Goal: Use online tool/utility: Utilize a website feature to perform a specific function

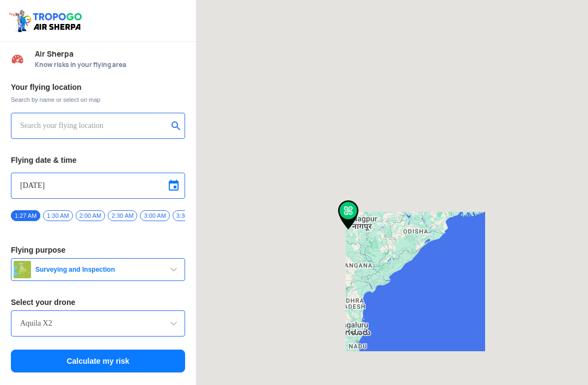
type input "[STREET_ADDRESS]"
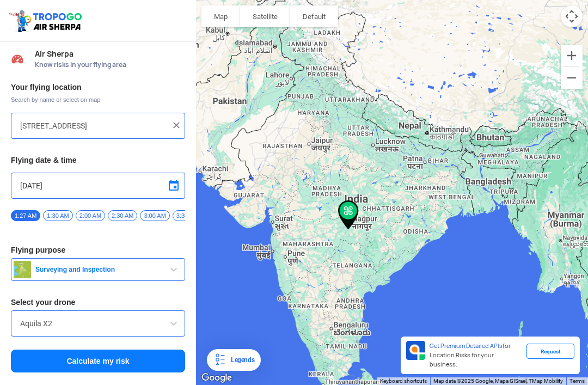
click at [177, 121] on img at bounding box center [176, 125] width 11 height 11
click at [35, 124] on input "text" at bounding box center [94, 125] width 148 height 13
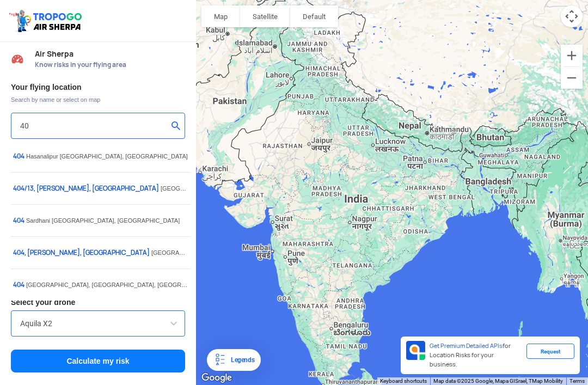
type input "4"
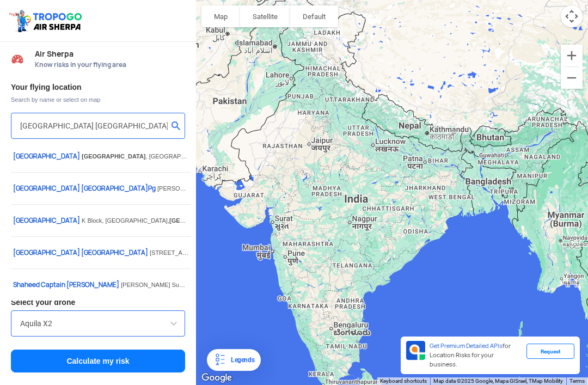
type input "Indirapuram Ghaziabad"
click at [177, 124] on button "submit" at bounding box center [178, 126] width 13 height 11
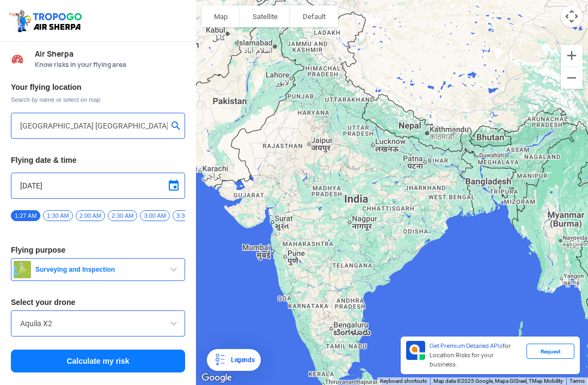
click at [184, 123] on button "submit" at bounding box center [178, 126] width 13 height 11
click at [76, 364] on button "Calculate my risk" at bounding box center [98, 361] width 174 height 23
click at [180, 127] on img at bounding box center [176, 125] width 11 height 11
click at [41, 122] on input "text" at bounding box center [94, 125] width 148 height 13
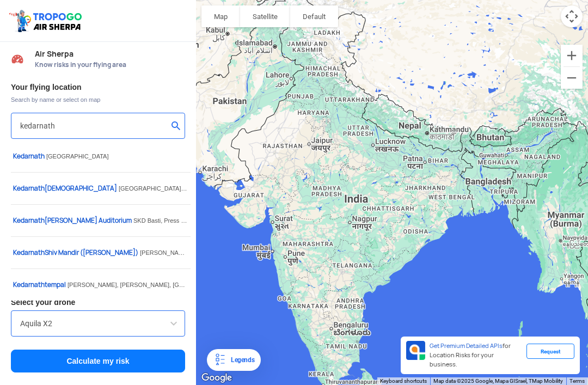
type input "kedarnath"
click at [136, 84] on h3 "Your flying location" at bounding box center [98, 87] width 174 height 8
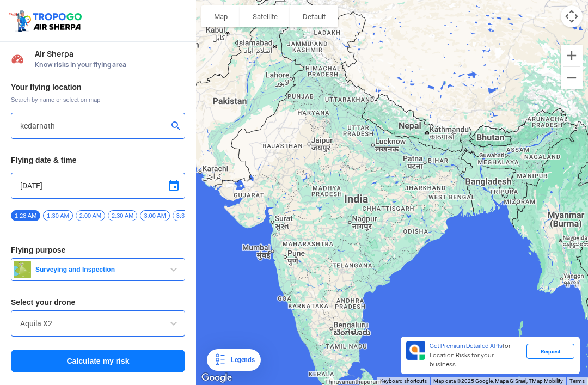
click at [83, 366] on button "Calculate my risk" at bounding box center [98, 361] width 174 height 23
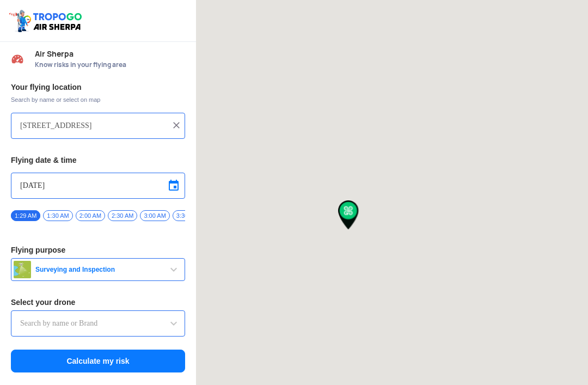
click at [77, 129] on input "[STREET_ADDRESS]" at bounding box center [94, 125] width 148 height 13
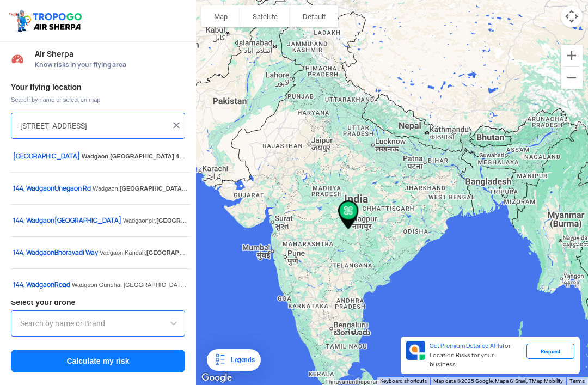
type input "Throttle Dopo"
click at [179, 129] on img at bounding box center [176, 125] width 11 height 11
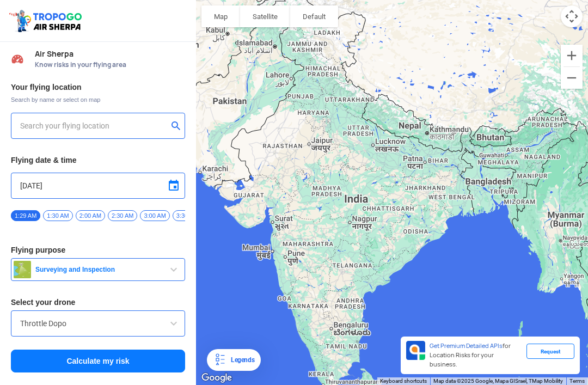
click at [51, 121] on input "text" at bounding box center [94, 125] width 148 height 13
type input "s"
type input "Gauri Kund, P3P8+2M2 Kedarnath Dham Trekking Way, Gauri Kund - Kedarnath Dham T…"
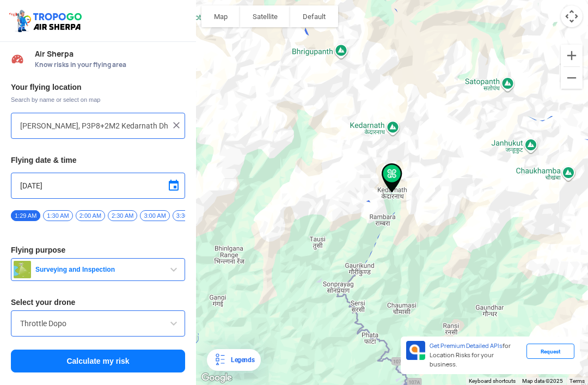
click at [90, 357] on button "Calculate my risk" at bounding box center [98, 361] width 174 height 23
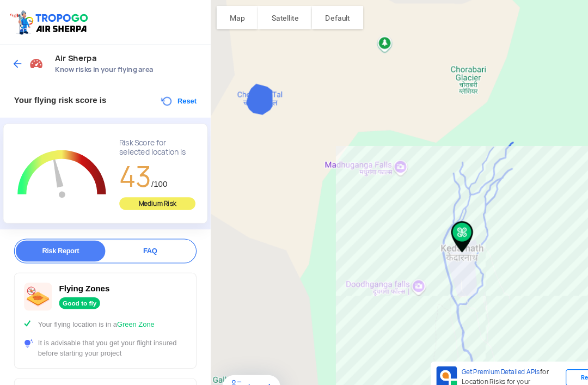
click at [161, 90] on button "Reset" at bounding box center [166, 94] width 34 height 13
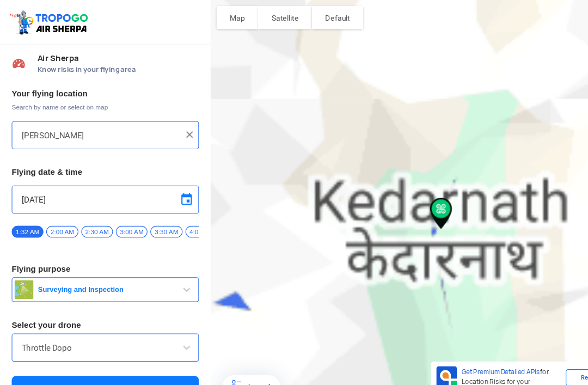
type input "Gauri Kund, P3P8+2M2 Kedarnath Dham Trekking Way, Gauri Kund - Kedarnath Dham T…"
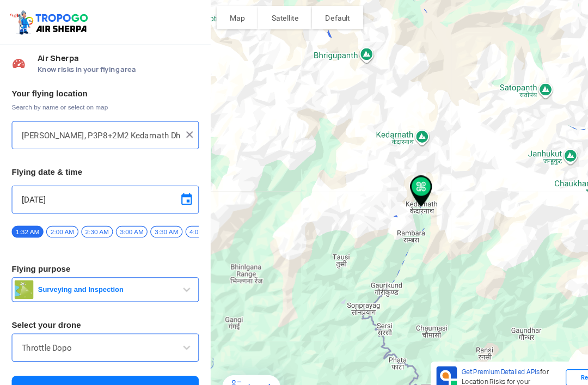
click at [174, 127] on img at bounding box center [176, 125] width 11 height 11
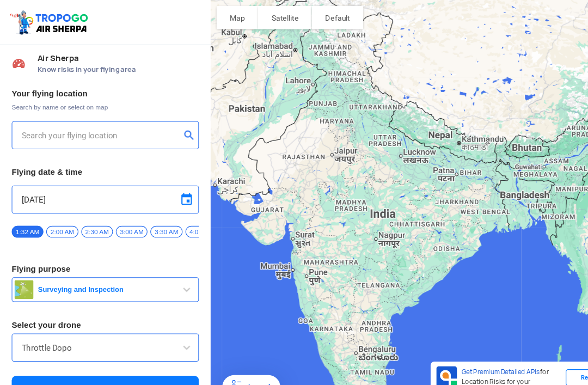
click at [48, 120] on input "text" at bounding box center [94, 125] width 148 height 13
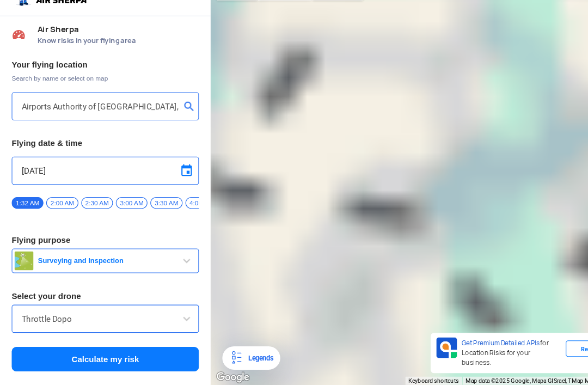
scroll to position [23, 0]
type input "Airports Authority of India, Indira Gandhi International Airport, New Delhi, De…"
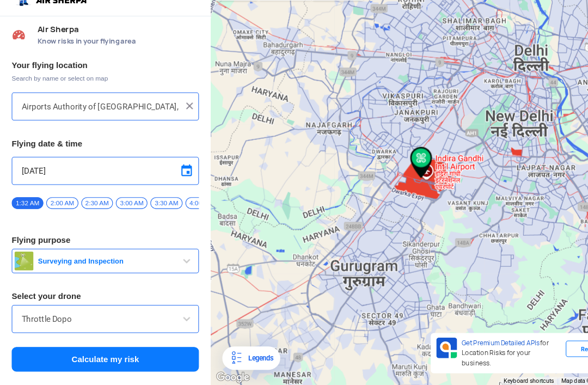
click at [76, 350] on button "Calculate my risk" at bounding box center [98, 361] width 174 height 23
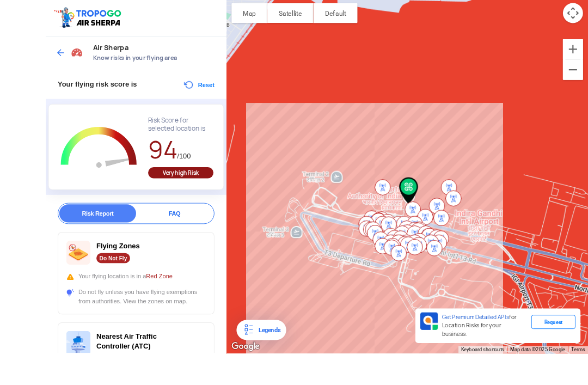
scroll to position [35, 0]
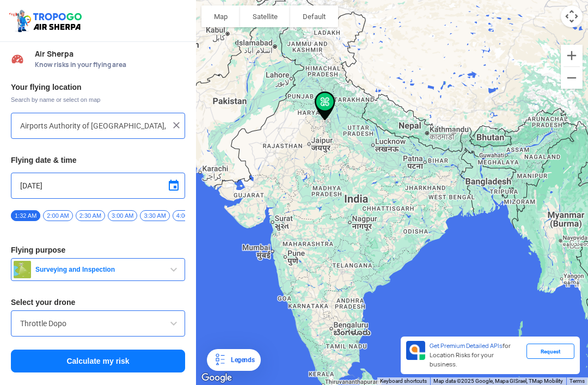
click at [175, 120] on img at bounding box center [176, 125] width 11 height 11
click at [52, 129] on input "text" at bounding box center [94, 125] width 148 height 13
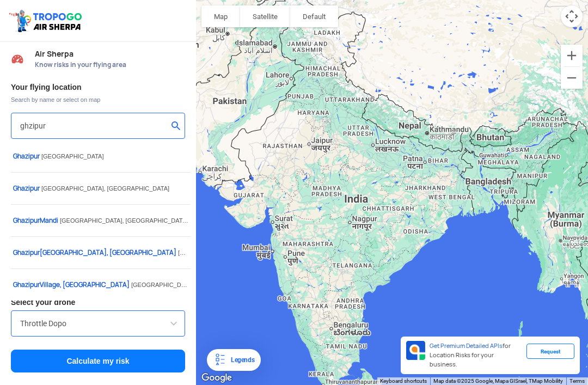
type input "ghzipur"
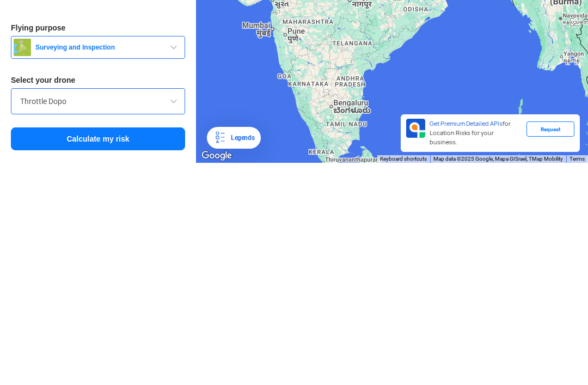
scroll to position [35, 0]
click at [98, 350] on button "Calculate my risk" at bounding box center [98, 361] width 174 height 23
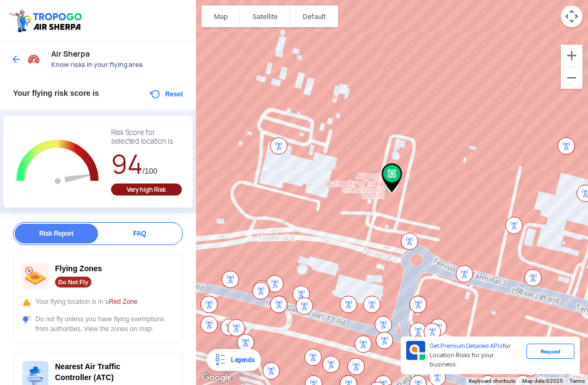
scroll to position [0, 0]
click at [16, 55] on img at bounding box center [16, 59] width 11 height 11
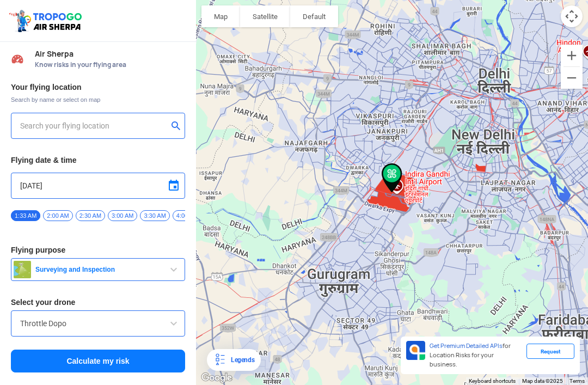
click at [74, 119] on input "text" at bounding box center [94, 125] width 148 height 13
type input "272, Khowa Mandi, Rauza, Ghazipur, Chak Bhikhari, Uttar Pradesh 233002, India"
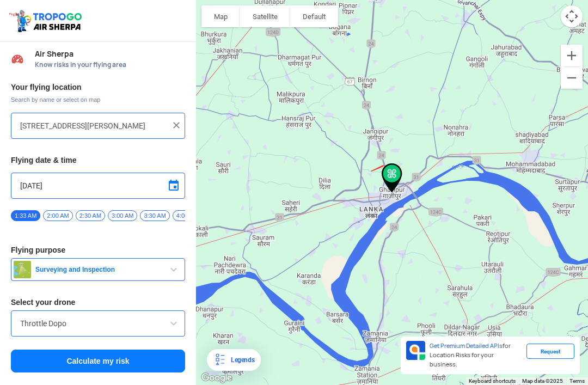
click at [67, 363] on button "Calculate my risk" at bounding box center [98, 361] width 174 height 23
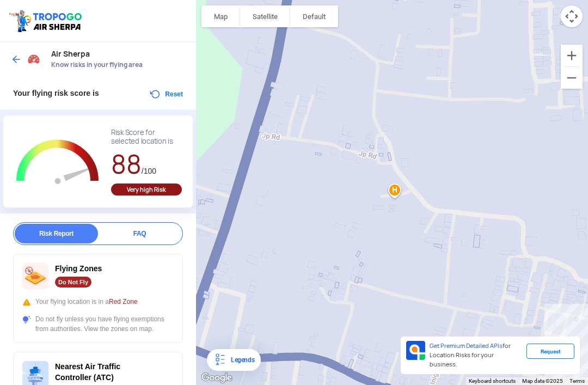
click at [18, 54] on img at bounding box center [16, 59] width 11 height 11
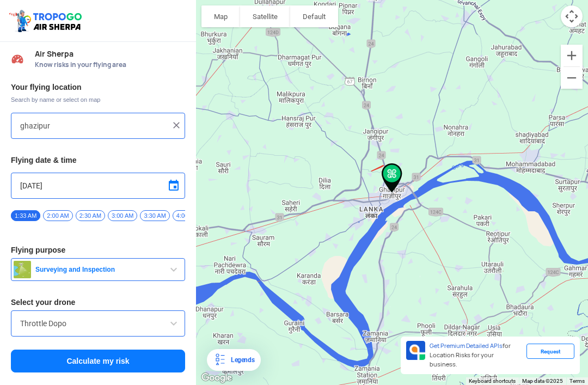
type input "272, Khowa Mandi, Rauza, Ghazipur, Chak Bhikhari, Uttar Pradesh 233002, India"
click at [172, 120] on img at bounding box center [176, 125] width 11 height 11
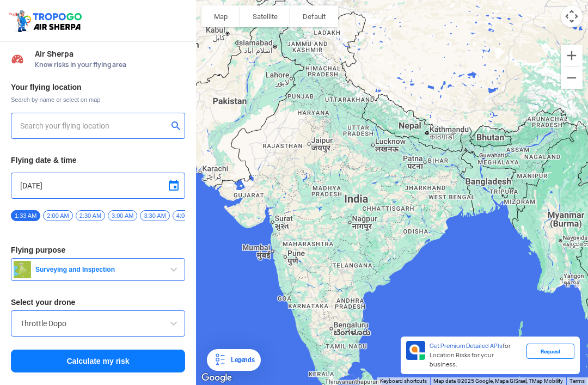
click at [54, 119] on input "text" at bounding box center [94, 125] width 148 height 13
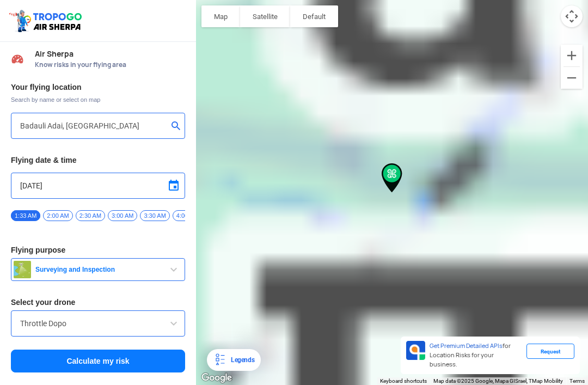
type input "[GEOGRAPHIC_DATA], [GEOGRAPHIC_DATA], [GEOGRAPHIC_DATA]"
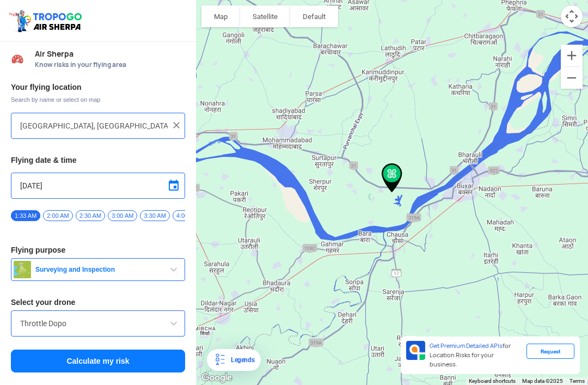
click at [68, 350] on button "Calculate my risk" at bounding box center [98, 361] width 174 height 23
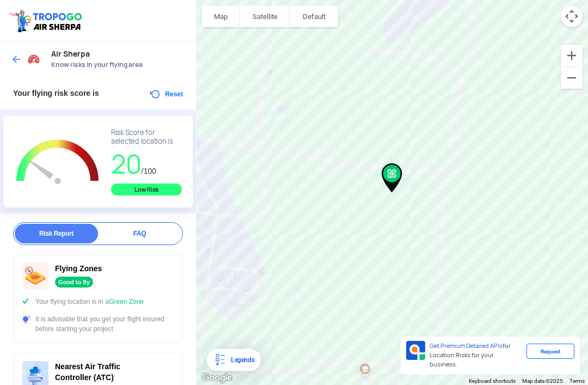
click at [15, 50] on div at bounding box center [27, 60] width 32 height 20
click at [18, 54] on img at bounding box center [16, 59] width 11 height 11
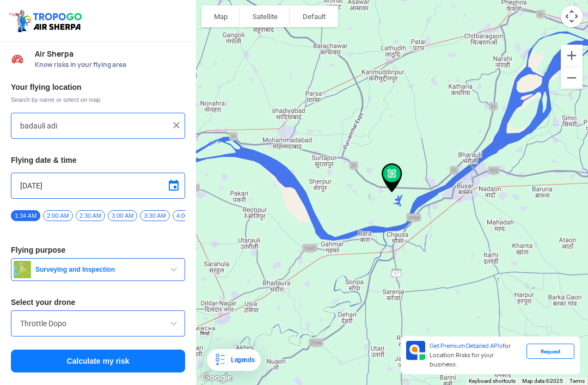
type input "[GEOGRAPHIC_DATA], [GEOGRAPHIC_DATA], [GEOGRAPHIC_DATA]"
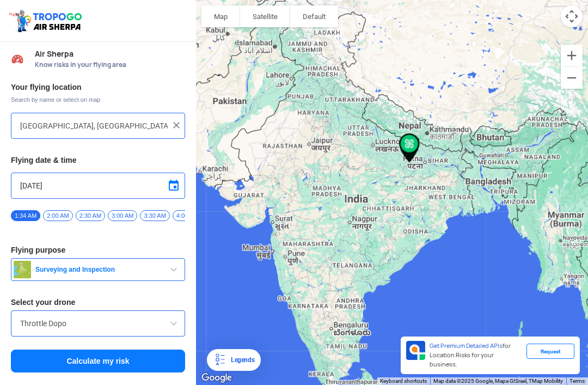
click at [278, 18] on button "Satellite" at bounding box center [265, 16] width 50 height 22
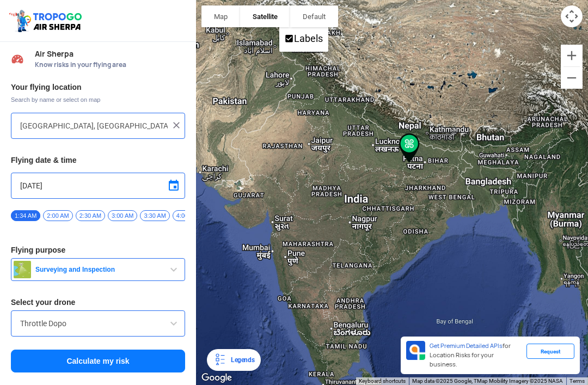
click at [218, 15] on button "Map" at bounding box center [221, 16] width 39 height 22
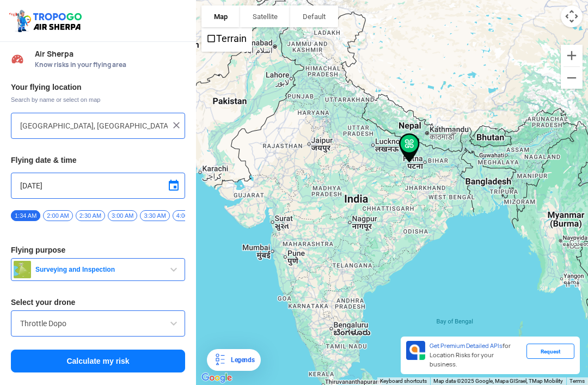
click at [269, 15] on button "Satellite" at bounding box center [265, 16] width 50 height 22
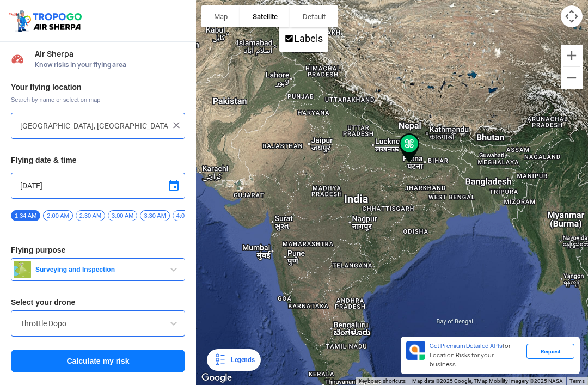
click at [329, 13] on button "button" at bounding box center [314, 16] width 48 height 22
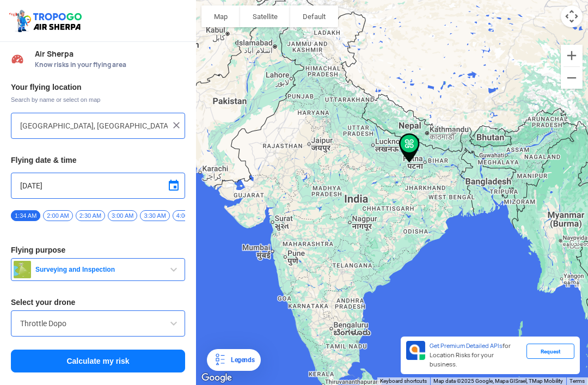
click at [275, 15] on button "Satellite" at bounding box center [265, 16] width 50 height 22
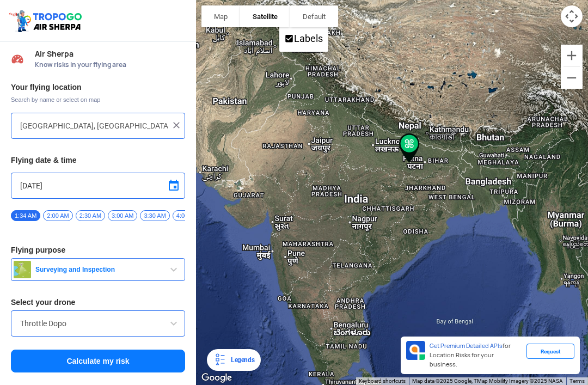
click at [66, 362] on button "Calculate my risk" at bounding box center [98, 361] width 174 height 23
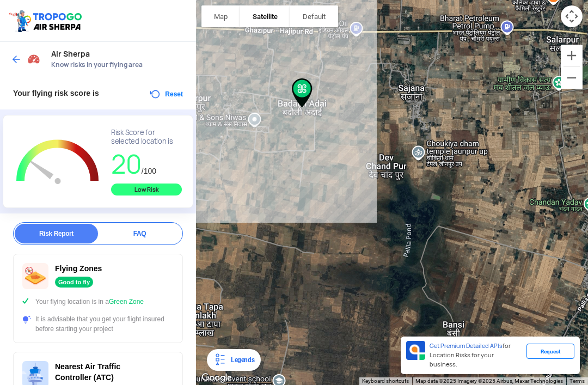
click at [581, 71] on button "Zoom out" at bounding box center [572, 78] width 22 height 22
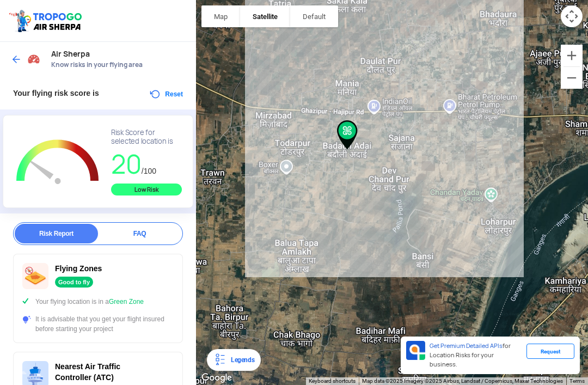
click at [259, 180] on div at bounding box center [392, 192] width 392 height 385
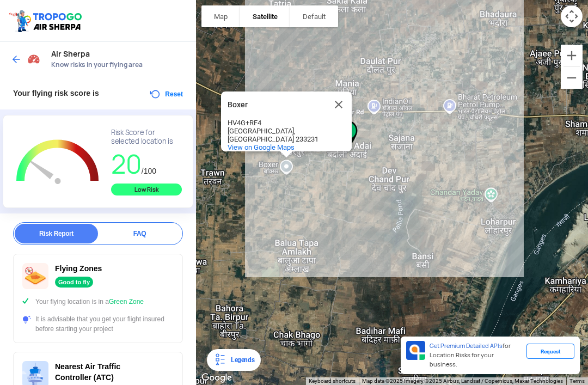
click at [267, 174] on div "Boxer Boxer HV4G+RF4 Todarpur, [GEOGRAPHIC_DATA] 233231 View on Google Maps" at bounding box center [392, 192] width 392 height 385
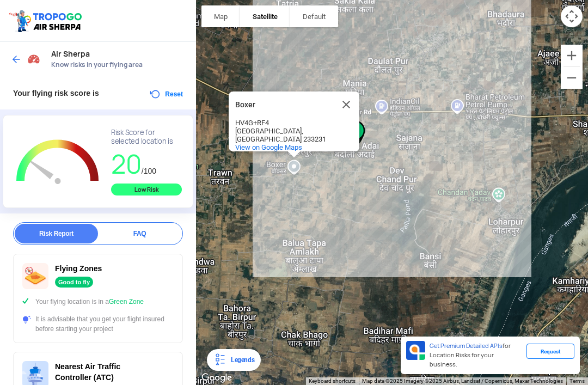
click at [240, 187] on div "Boxer Boxer HV4G+RF4 Todarpur, [GEOGRAPHIC_DATA] 233231 View on Google Maps" at bounding box center [392, 192] width 392 height 385
click at [344, 118] on button "Close" at bounding box center [346, 105] width 26 height 26
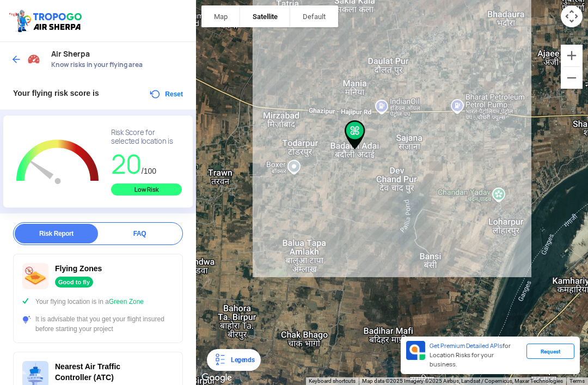
click at [259, 162] on div at bounding box center [392, 192] width 392 height 385
click at [258, 161] on div at bounding box center [392, 192] width 392 height 385
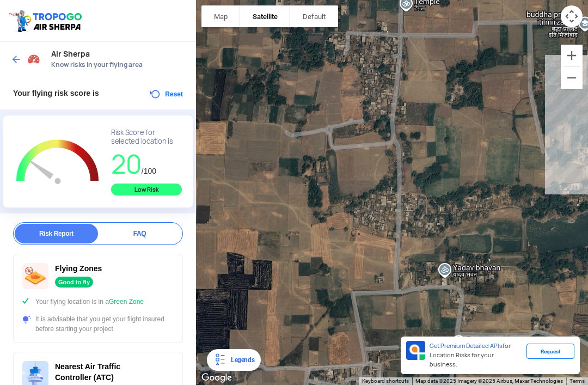
click at [394, 68] on div at bounding box center [392, 192] width 392 height 385
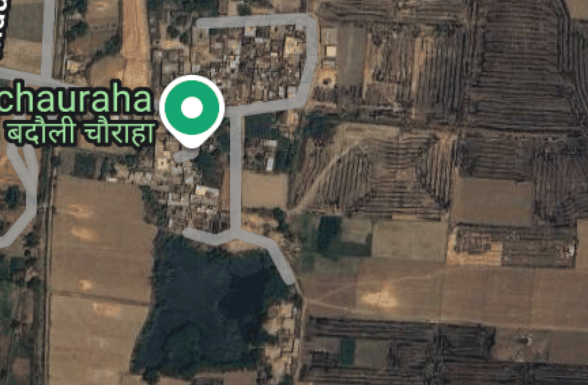
click at [196, 36] on div at bounding box center [392, 192] width 392 height 385
click at [196, 33] on div at bounding box center [392, 192] width 392 height 385
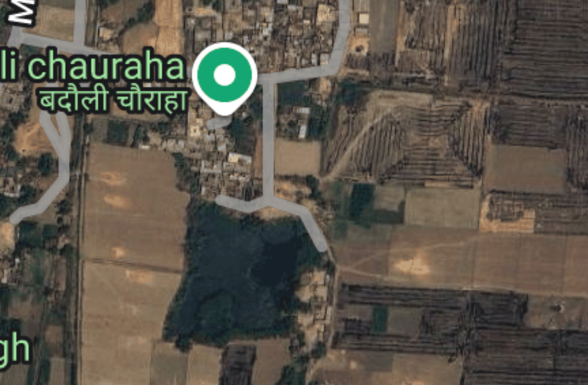
click at [196, 35] on div at bounding box center [392, 192] width 392 height 385
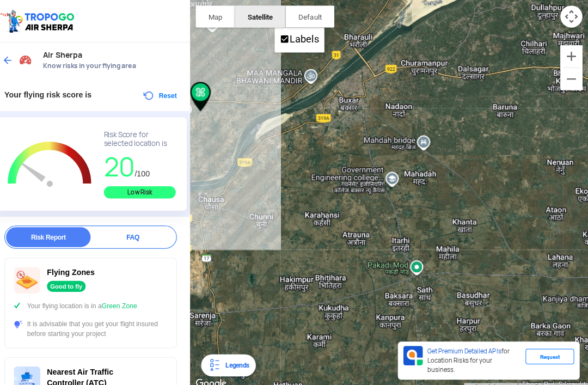
click at [214, 19] on button "Map" at bounding box center [221, 16] width 39 height 22
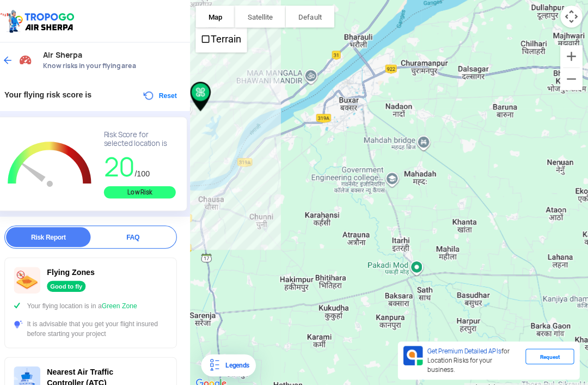
click at [264, 20] on button "Satellite" at bounding box center [265, 16] width 50 height 22
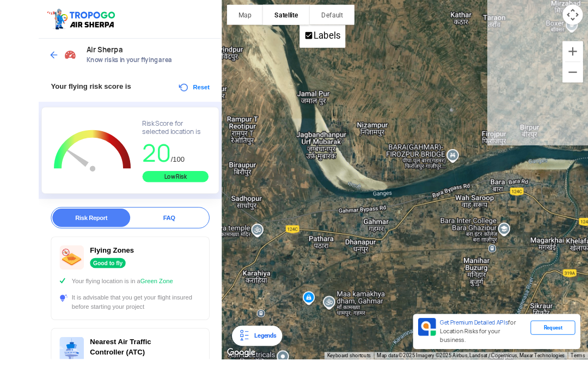
scroll to position [33, 0]
